Goal: Obtain resource: Download file/media

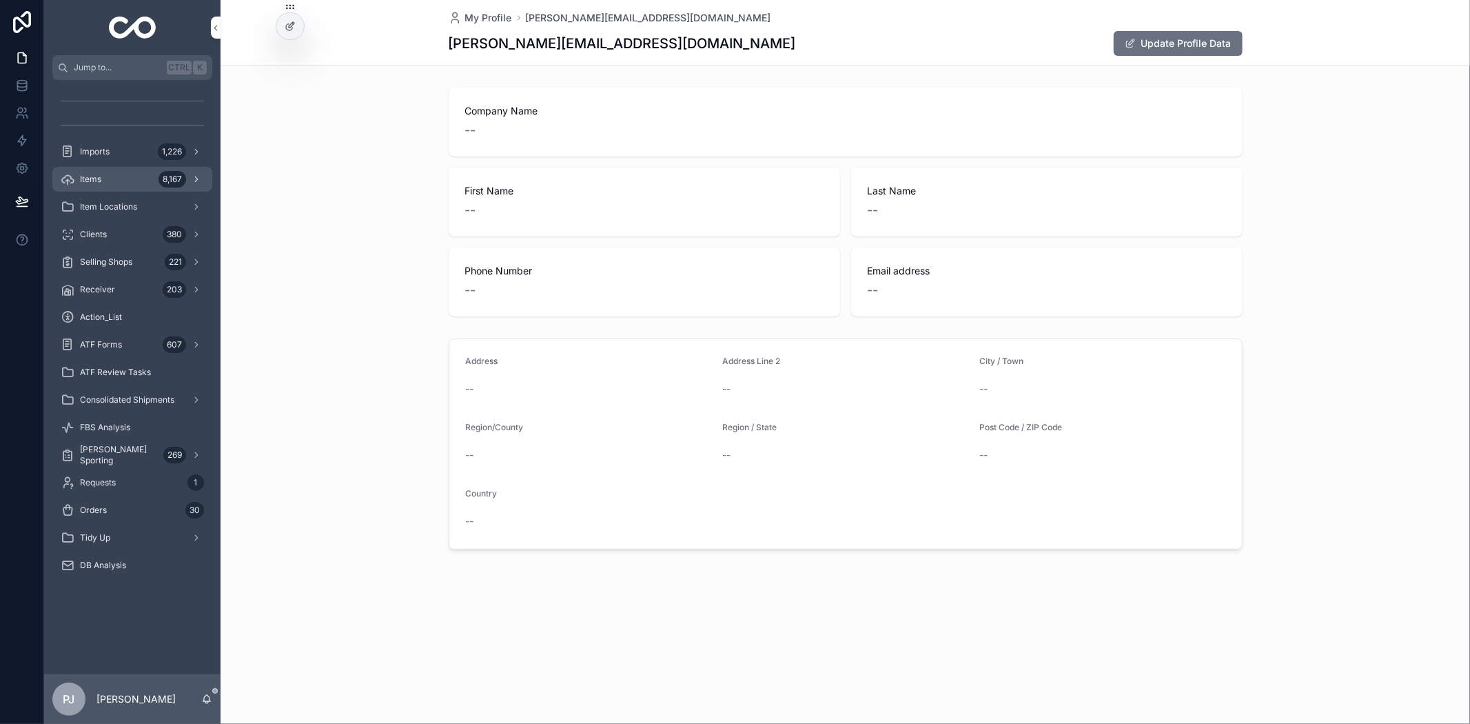
click at [97, 184] on span "Items" at bounding box center [90, 179] width 21 height 11
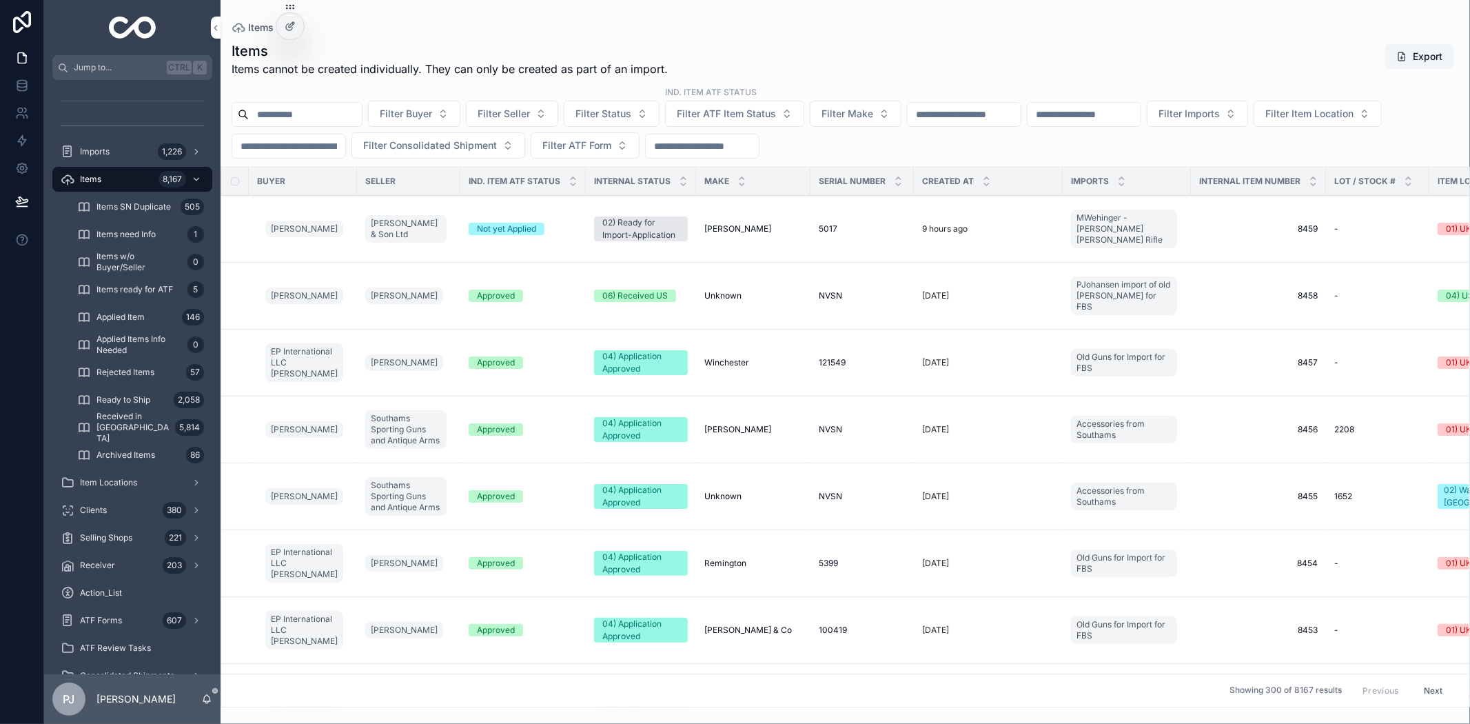
click at [345, 147] on input "scrollable content" at bounding box center [288, 145] width 113 height 19
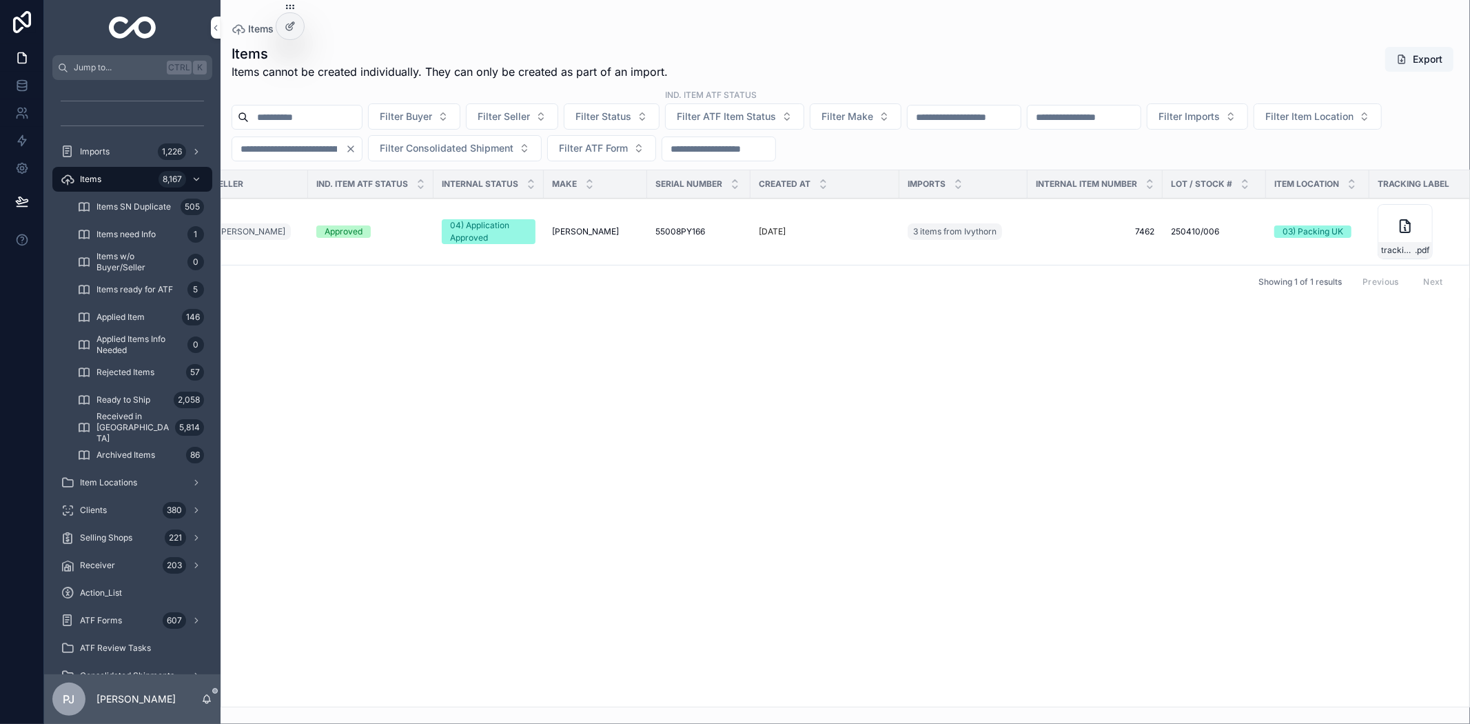
scroll to position [0, 167]
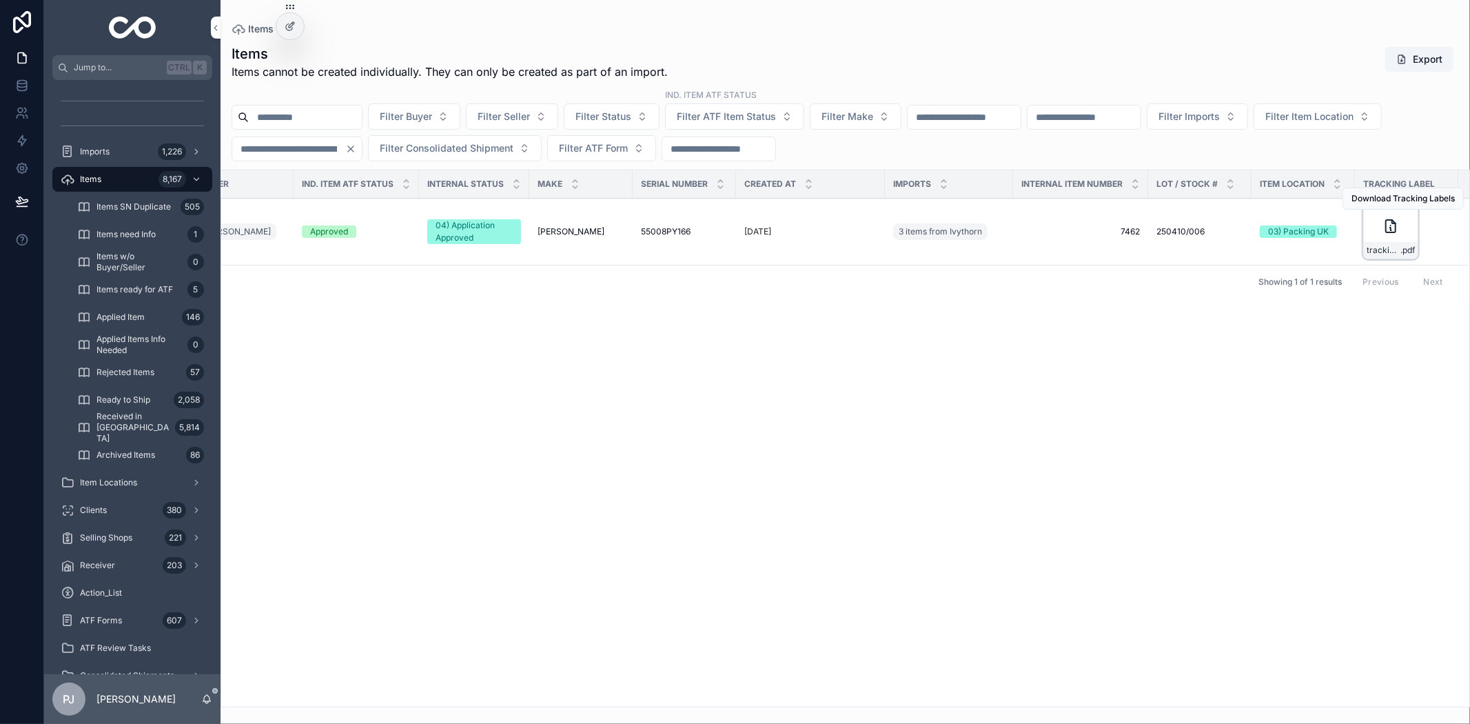
click at [1395, 241] on div "tracking_label .pdf" at bounding box center [1390, 231] width 55 height 55
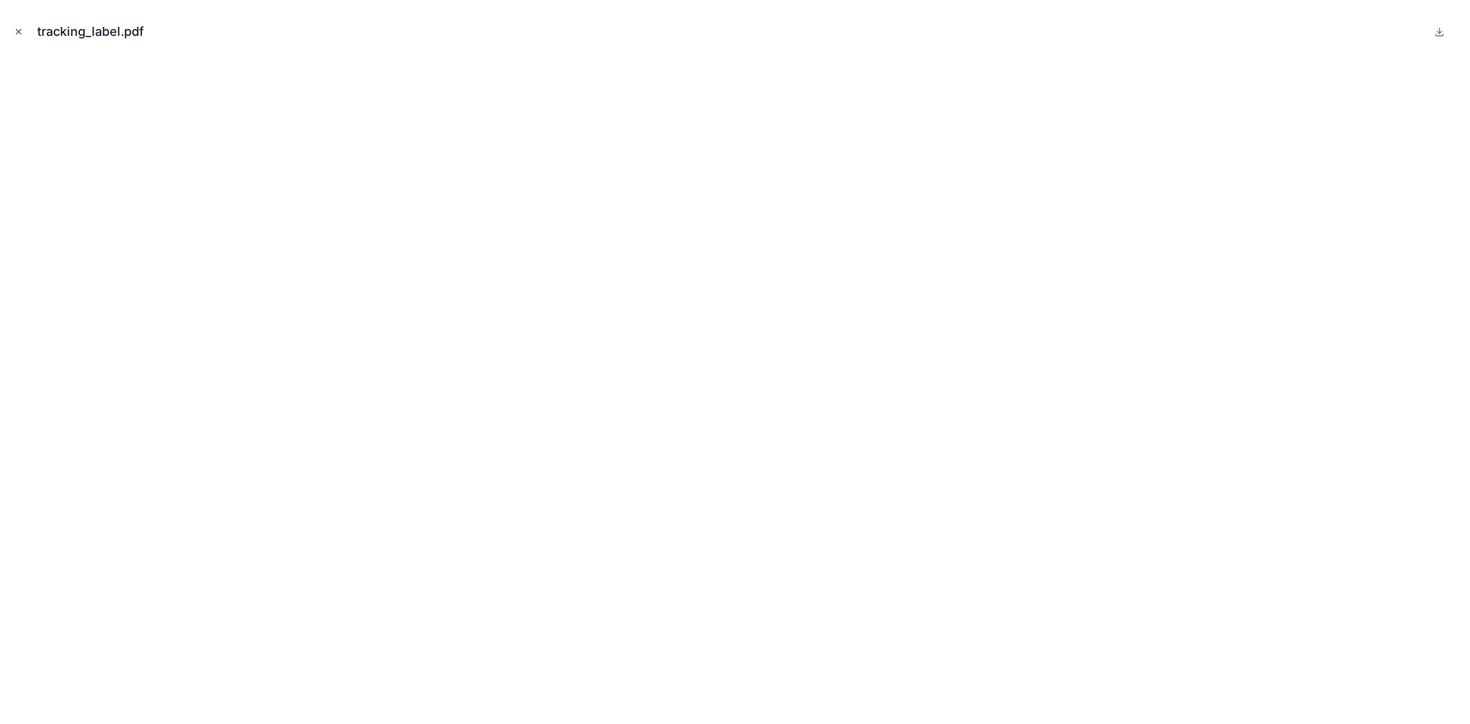
click at [18, 30] on icon "Close modal" at bounding box center [19, 32] width 10 height 10
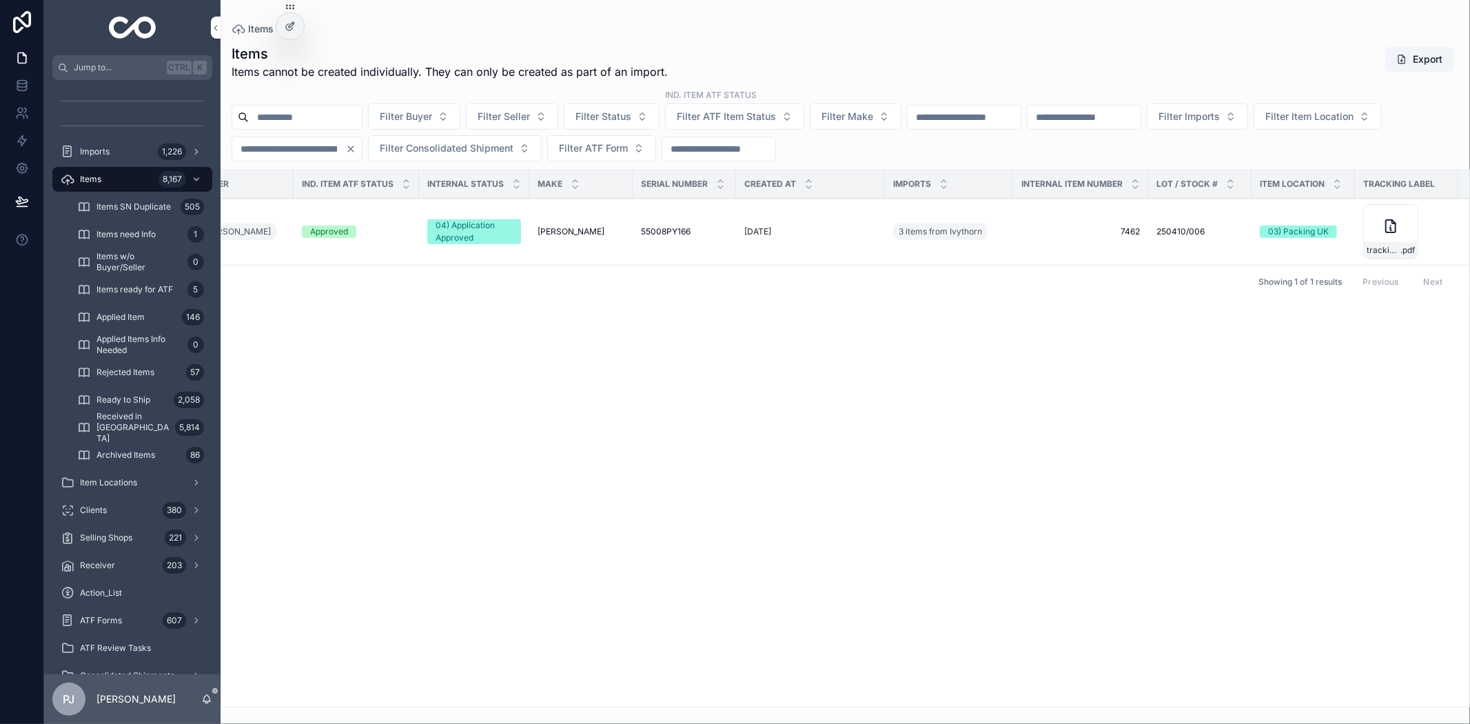
drag, startPoint x: 433, startPoint y: 158, endPoint x: 367, endPoint y: 167, distance: 66.7
click at [367, 167] on div "Items Items cannot be created individually. They can only be created as part of…" at bounding box center [845, 371] width 1249 height 671
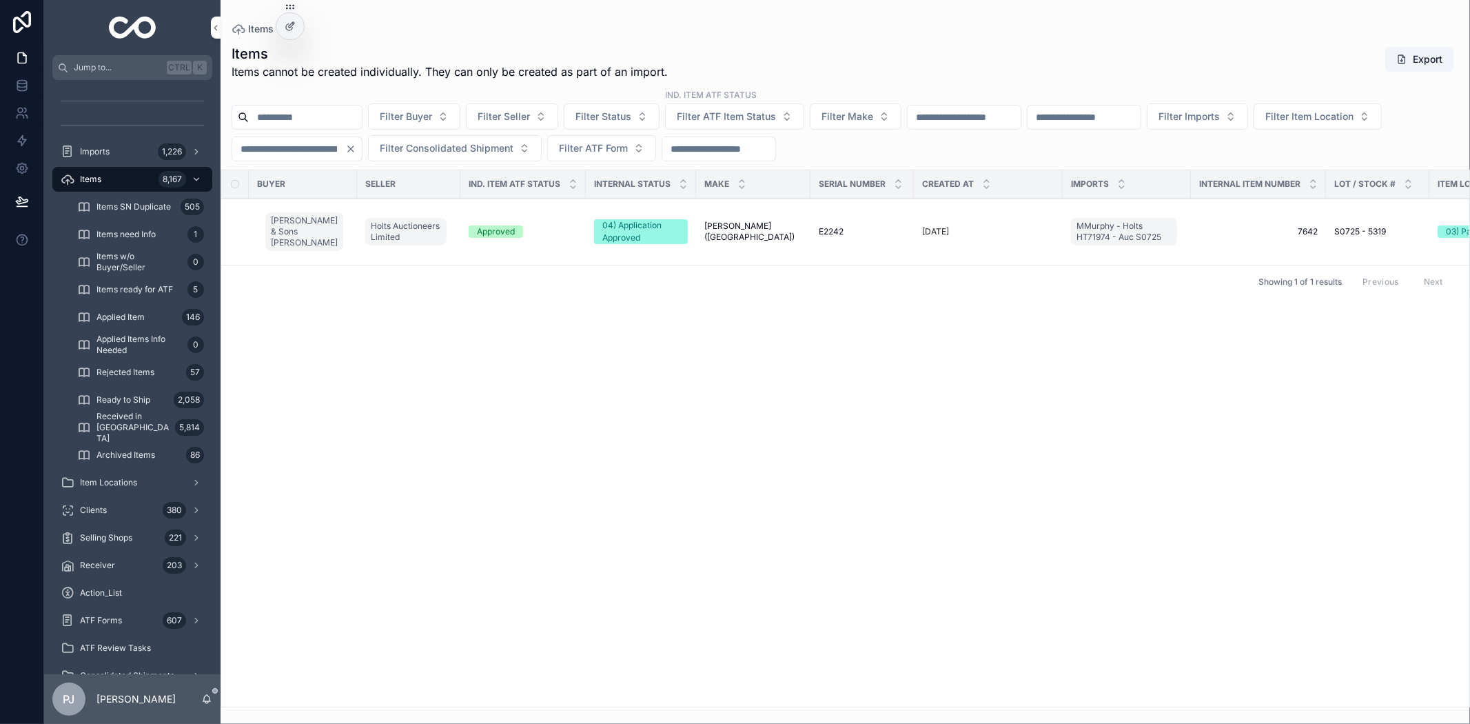
type input "****"
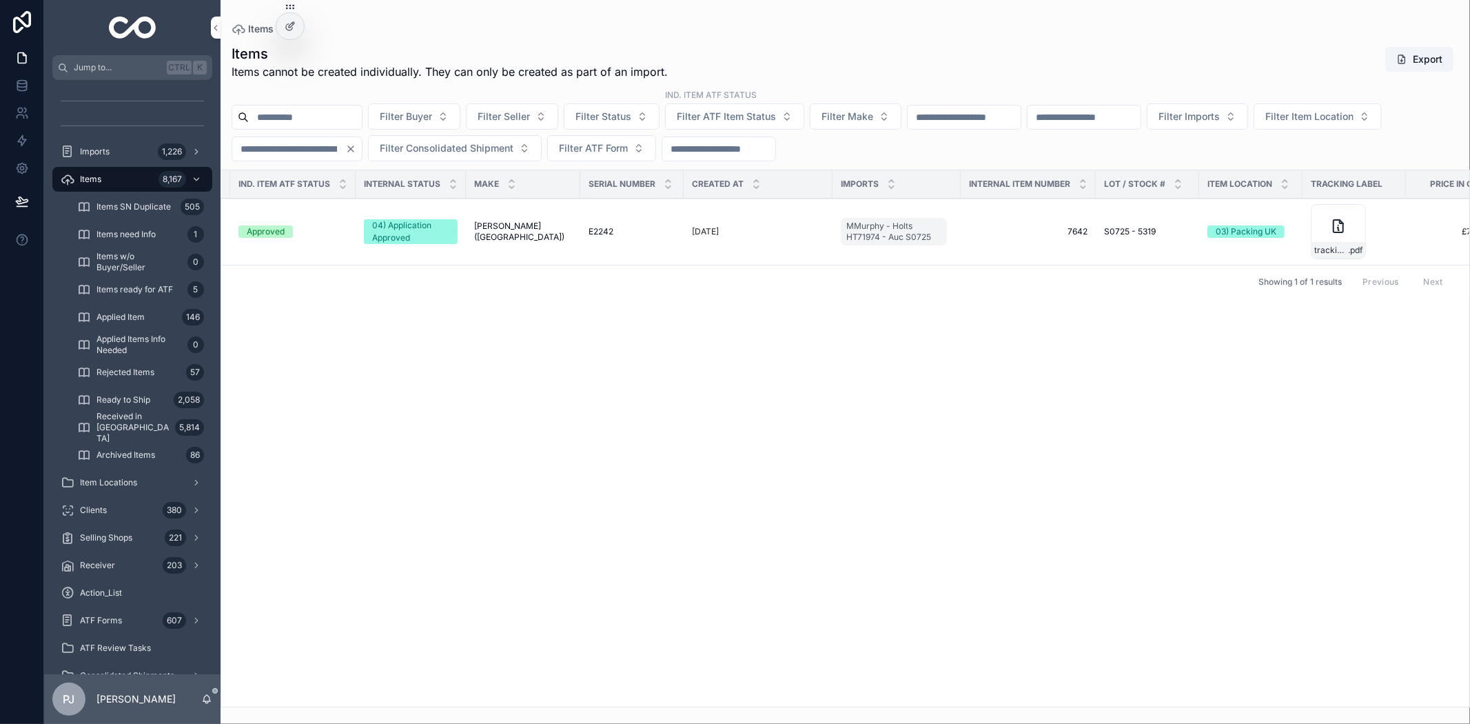
scroll to position [0, 235]
click at [1306, 232] on div "tracking_label .pdf" at bounding box center [1333, 231] width 55 height 55
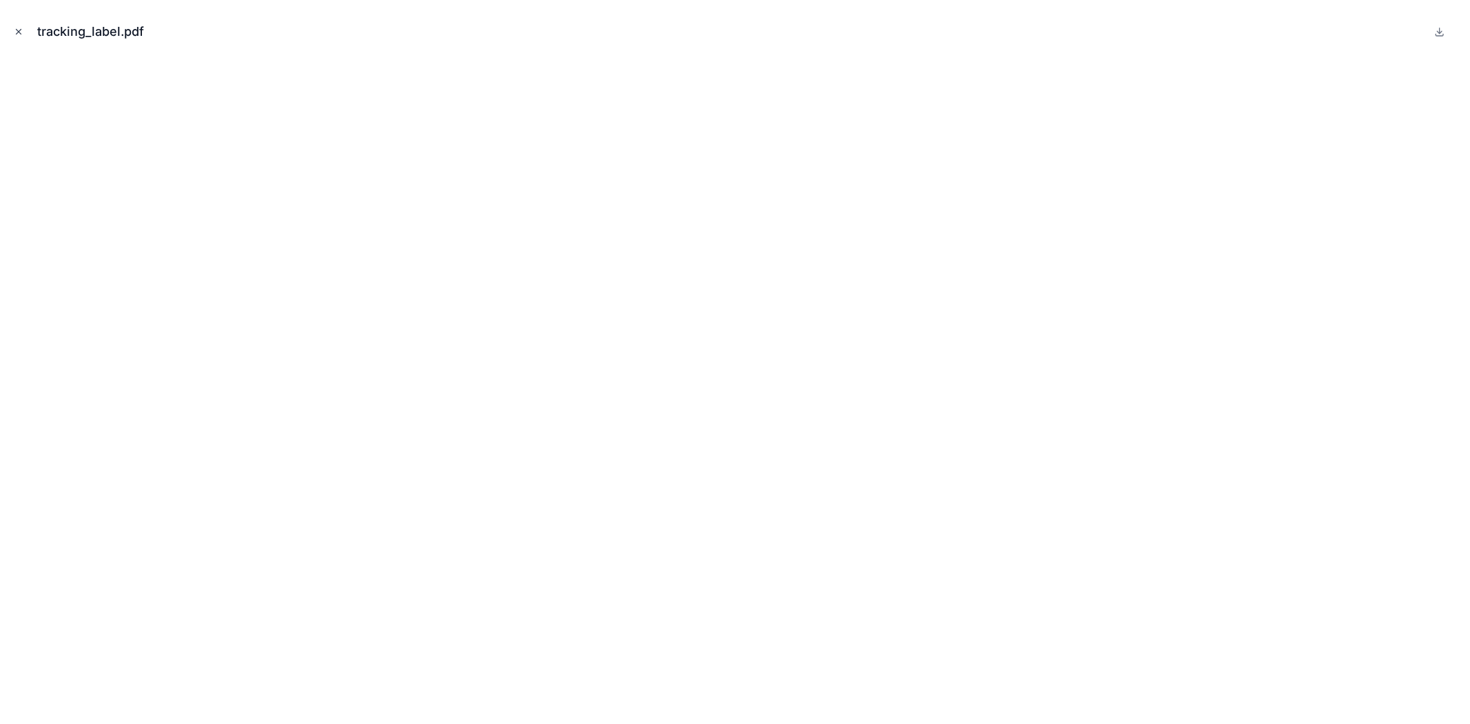
click at [17, 28] on icon "Close modal" at bounding box center [19, 32] width 10 height 10
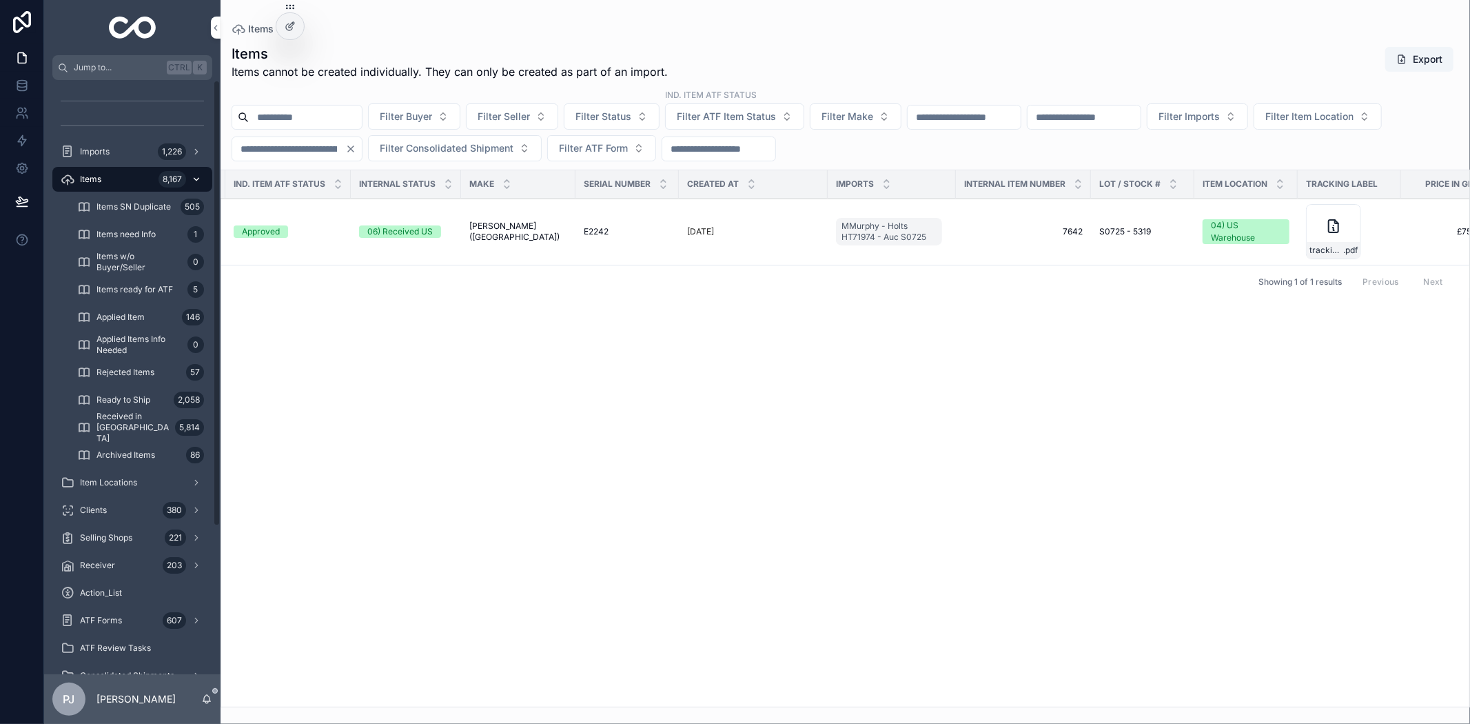
click at [119, 170] on div "Items 8,167" at bounding box center [132, 179] width 143 height 22
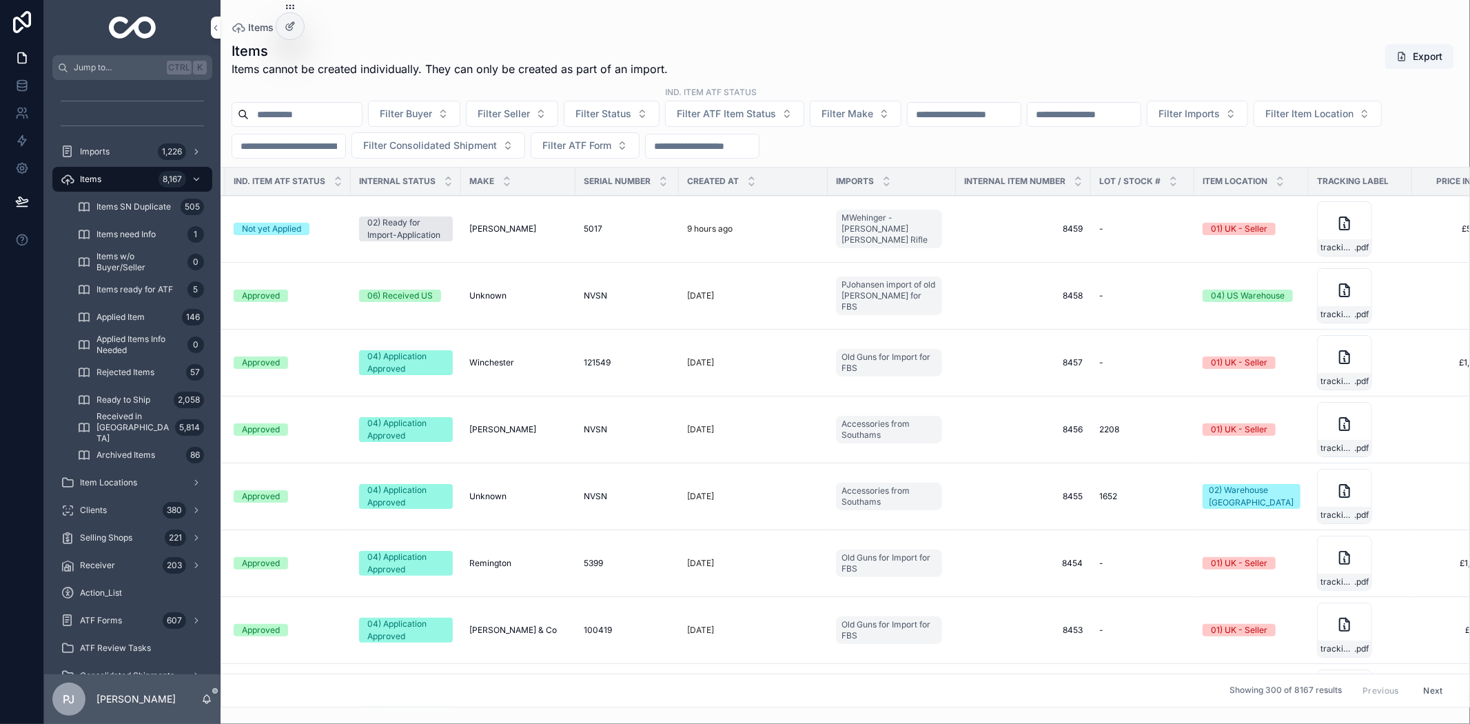
click at [1006, 109] on input "scrollable content" at bounding box center [964, 114] width 113 height 19
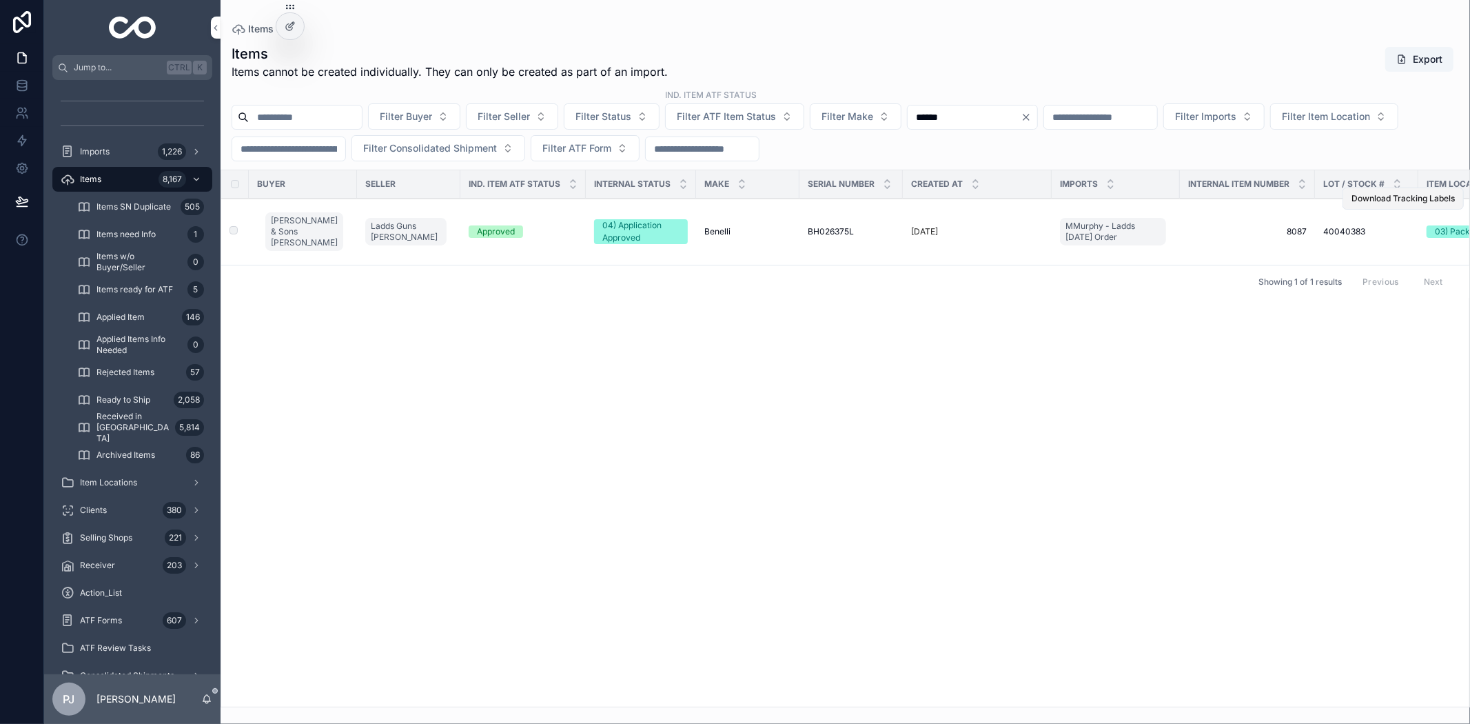
click at [1410, 205] on button "Download Tracking Labels" at bounding box center [1402, 198] width 121 height 22
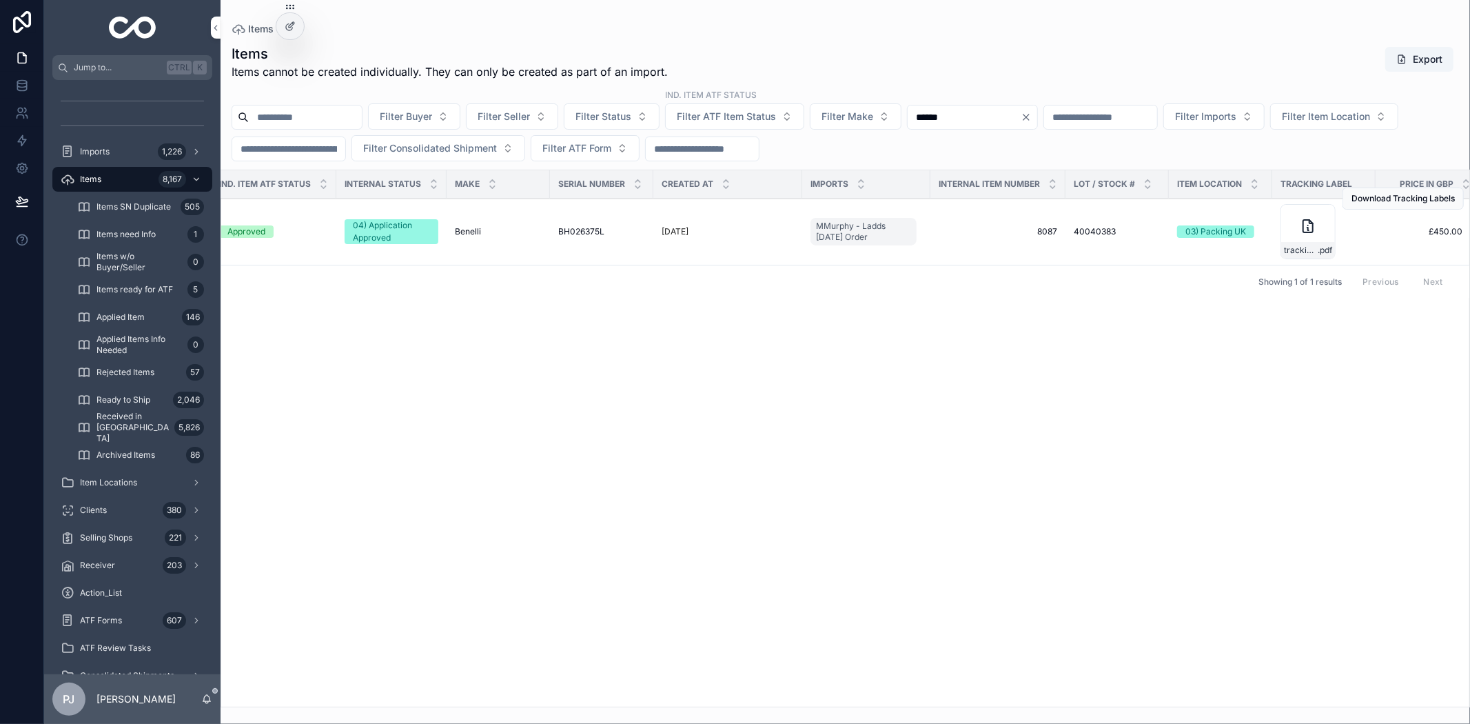
scroll to position [0, 254]
click at [1296, 218] on icon "scrollable content" at bounding box center [1304, 226] width 17 height 17
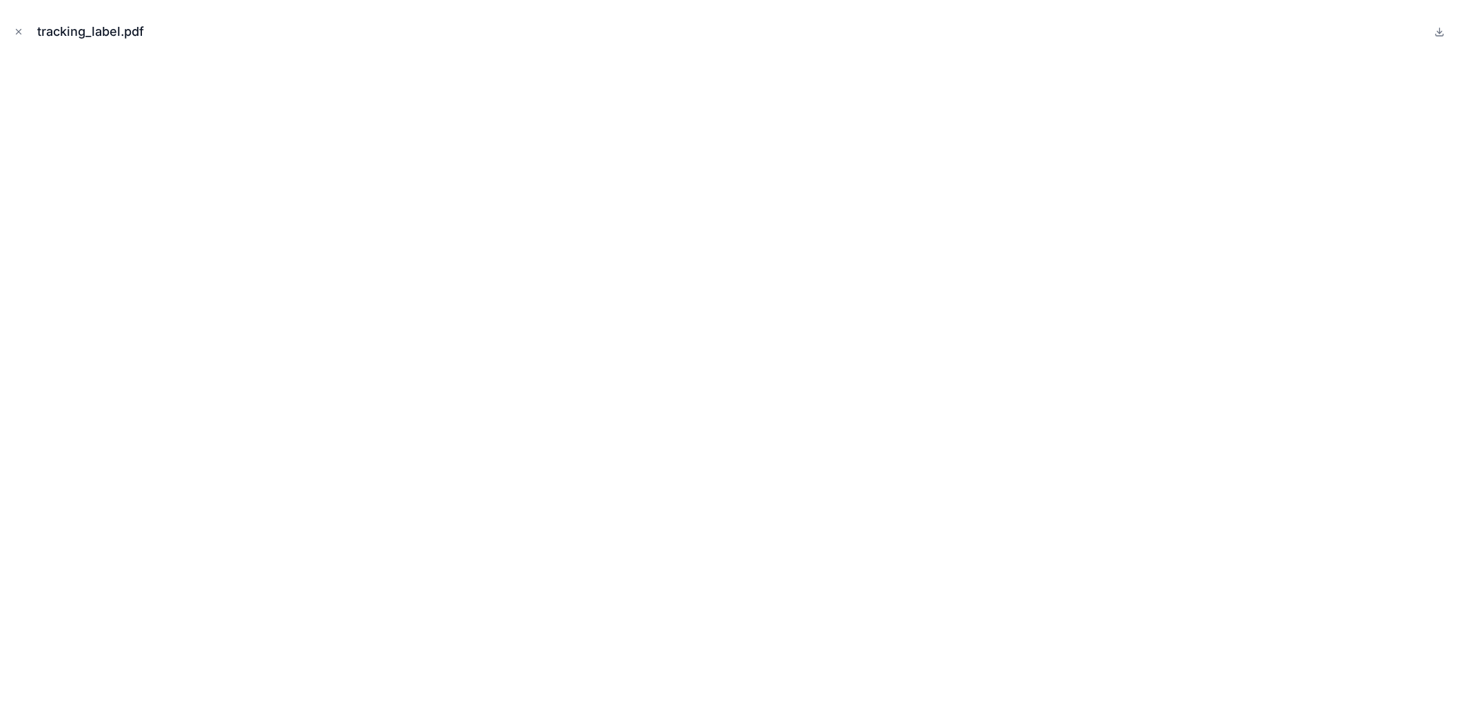
click at [26, 32] on div "tracking_label.pdf" at bounding box center [735, 31] width 1448 height 41
drag, startPoint x: 25, startPoint y: 30, endPoint x: 8, endPoint y: 32, distance: 17.4
click at [25, 32] on button "Close modal" at bounding box center [18, 31] width 15 height 15
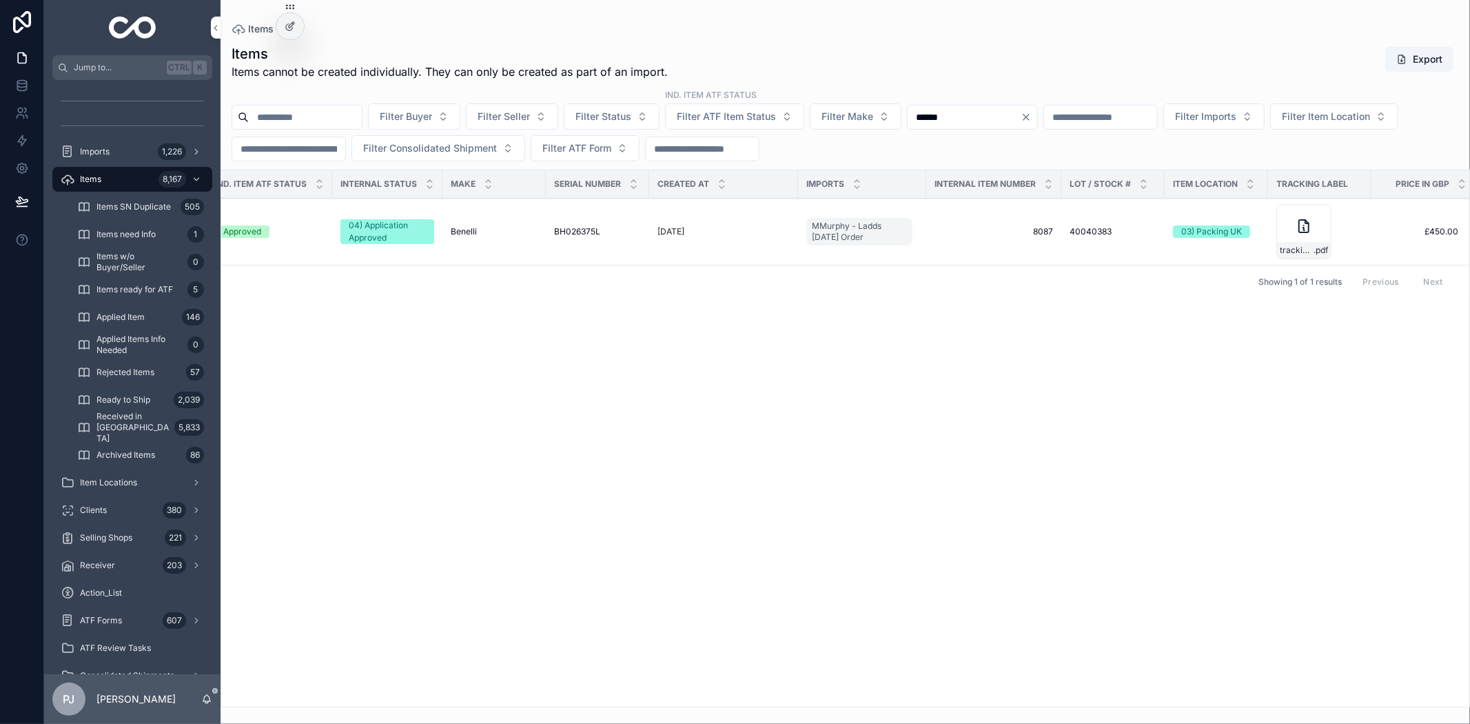
click at [345, 150] on input "****" at bounding box center [288, 148] width 113 height 19
click at [1020, 405] on div "Buyer Seller Ind. Item ATF Status Internal Status Make Serial Number Created at…" at bounding box center [845, 438] width 1248 height 536
click at [1021, 124] on input "******" at bounding box center [964, 117] width 113 height 19
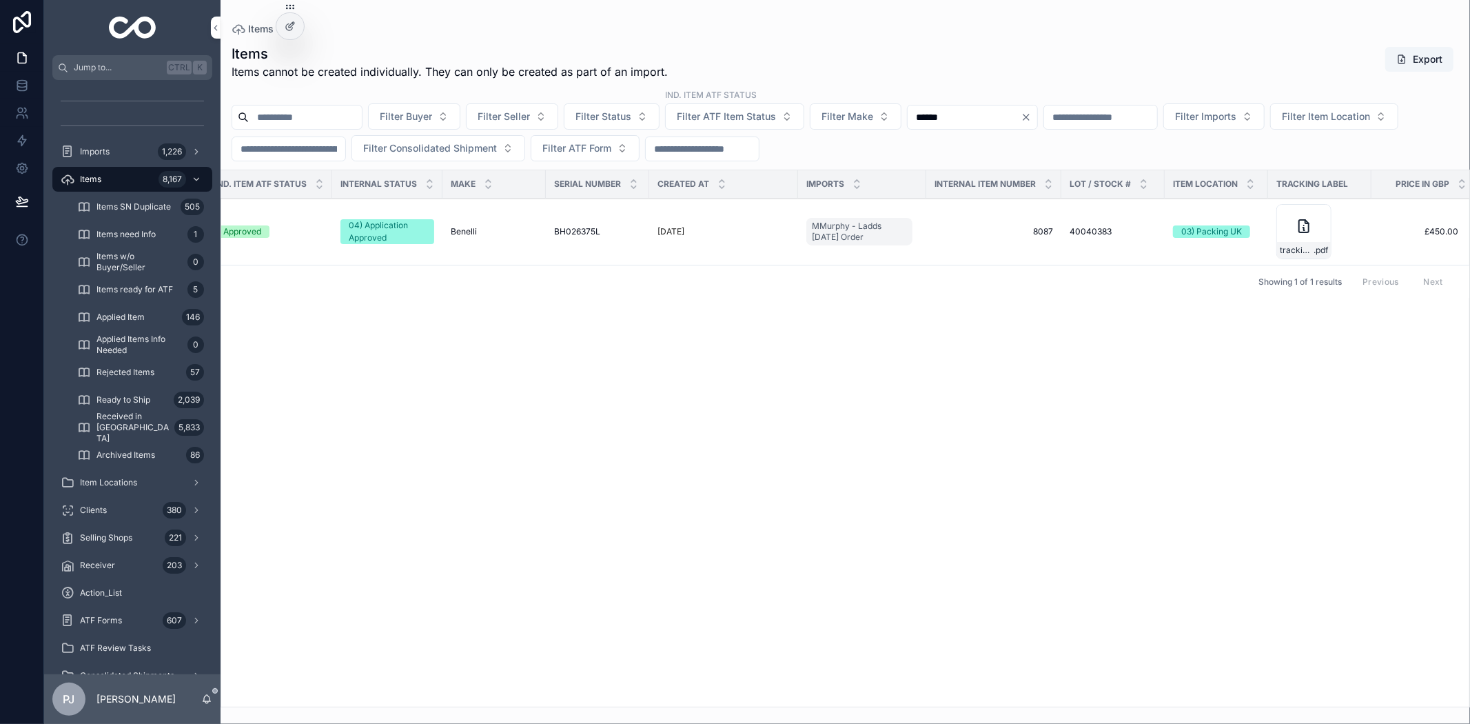
click at [1021, 124] on input "******" at bounding box center [964, 117] width 113 height 19
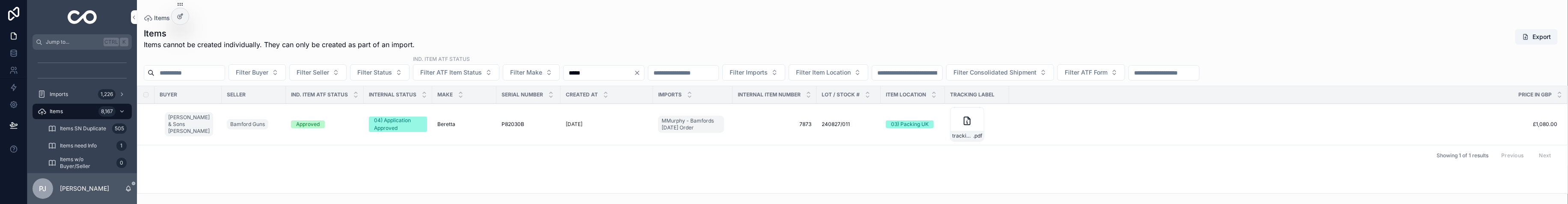
type input "*****"
drag, startPoint x: 721, startPoint y: 203, endPoint x: 705, endPoint y: 268, distance: 66.9
click at [705, 204] on html "Jump to... Ctrl K Imports 1,226 Items 8,167 Items SN Duplicate 505 Items need I…" at bounding box center [784, 102] width 1568 height 204
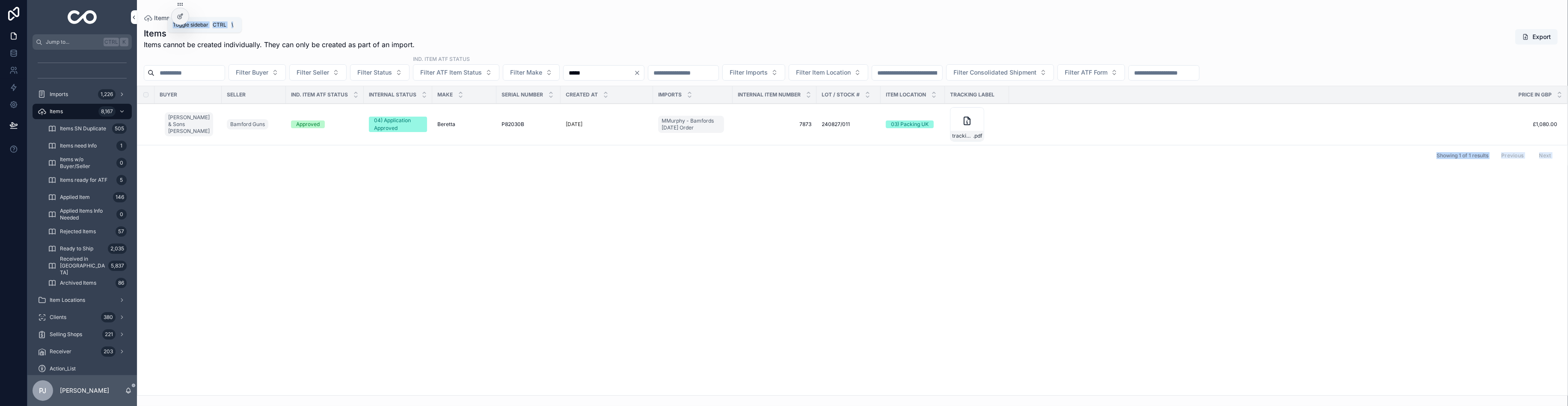
click at [132, 18] on icon "scrollable content" at bounding box center [134, 17] width 6 height 6
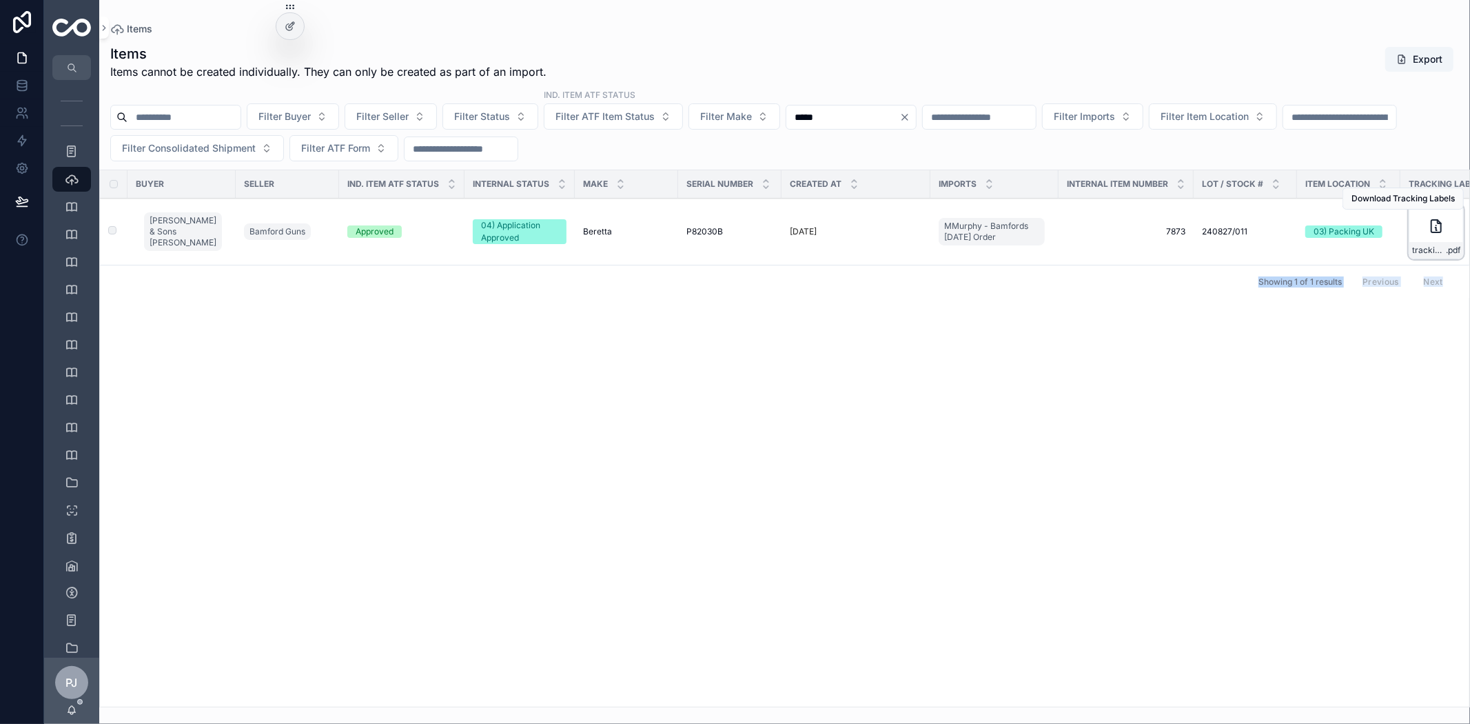
click at [1413, 234] on div "tracking_label .pdf" at bounding box center [1436, 231] width 55 height 55
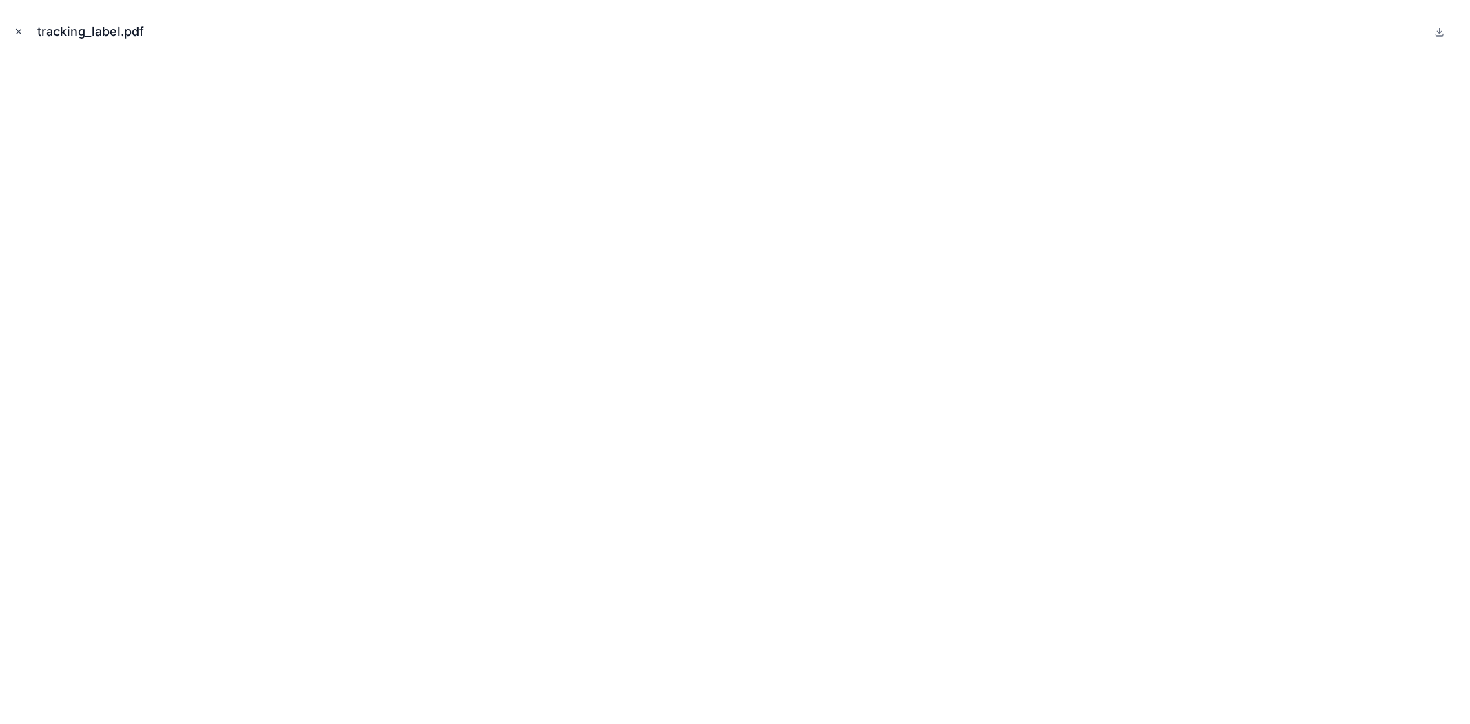
click at [14, 29] on icon "Close modal" at bounding box center [19, 32] width 10 height 10
